Goal: Ask a question

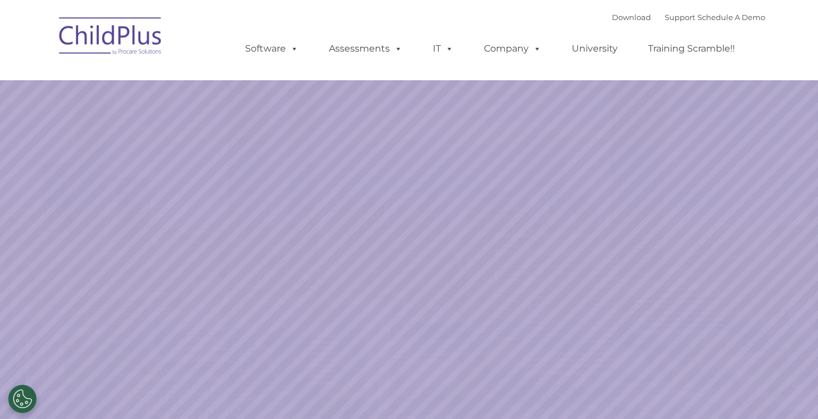
select select "MEDIUM"
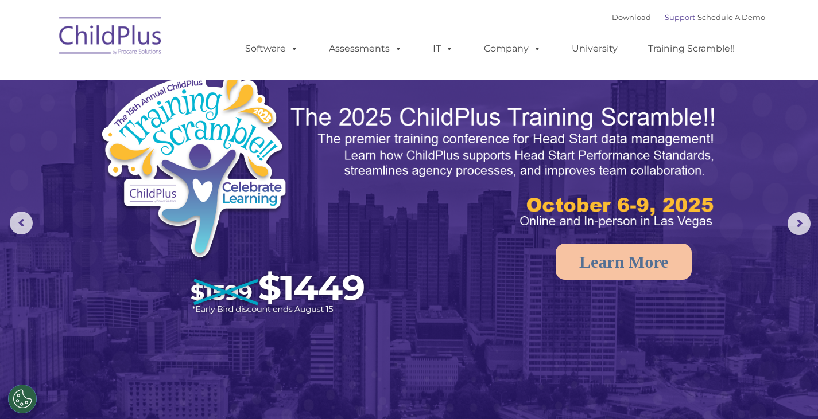
click at [665, 21] on link "Support" at bounding box center [680, 17] width 30 height 9
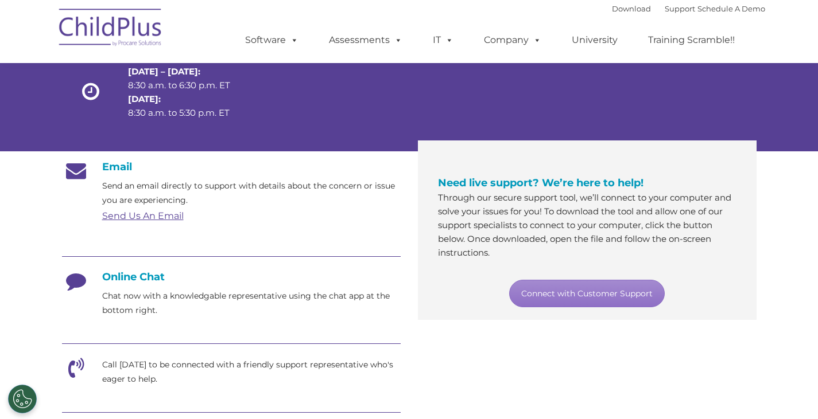
scroll to position [115, 0]
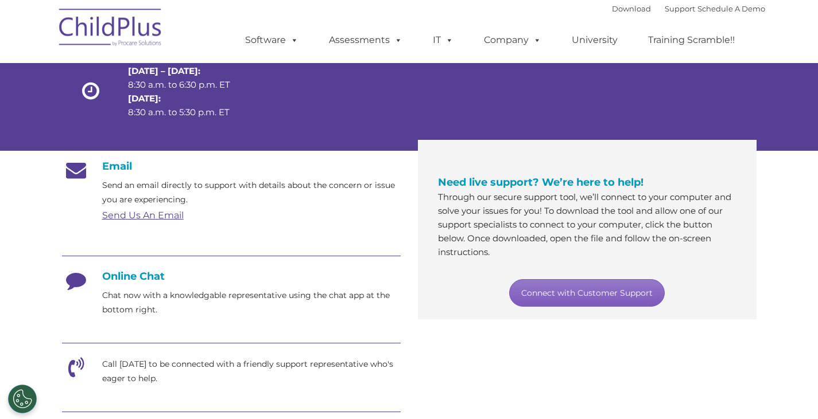
click at [570, 290] on link "Connect with Customer Support" at bounding box center [587, 293] width 156 height 28
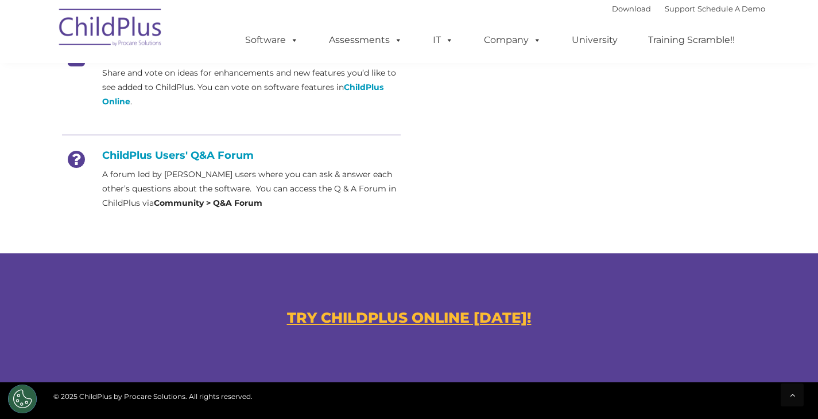
scroll to position [545, 0]
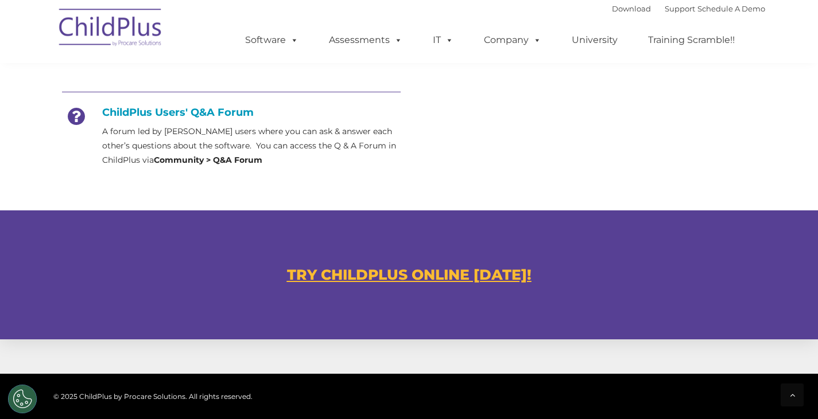
click at [436, 278] on u "TRY CHILDPLUS ONLINE [DATE]!" at bounding box center [409, 274] width 244 height 17
